Goal: Transaction & Acquisition: Subscribe to service/newsletter

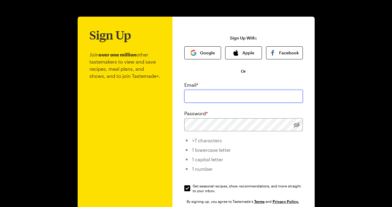
click at [221, 97] on input "email" at bounding box center [243, 96] width 119 height 13
type input "[EMAIL_ADDRESS][DOMAIN_NAME]"
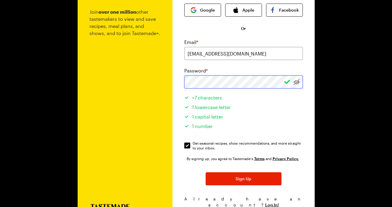
scroll to position [57, 0]
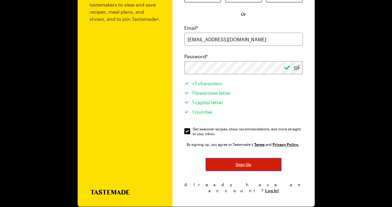
click at [251, 163] on span "Sign Up" at bounding box center [244, 164] width 16 height 6
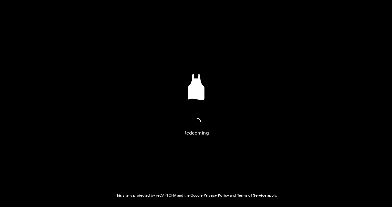
scroll to position [0, 0]
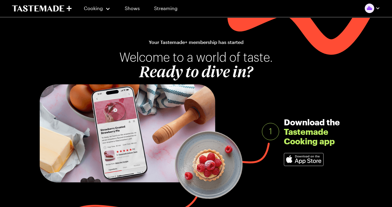
click at [370, 9] on img "button" at bounding box center [369, 8] width 9 height 9
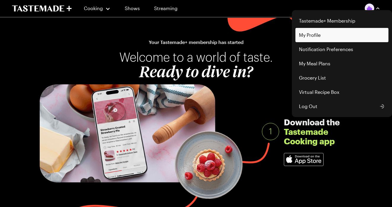
click at [311, 33] on link "My Profile" at bounding box center [342, 35] width 93 height 14
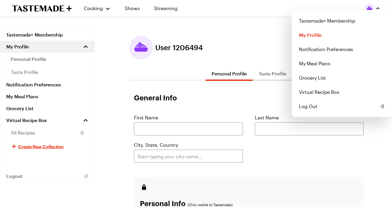
click at [367, 9] on img "button" at bounding box center [369, 8] width 9 height 9
